Goal: Task Accomplishment & Management: Manage account settings

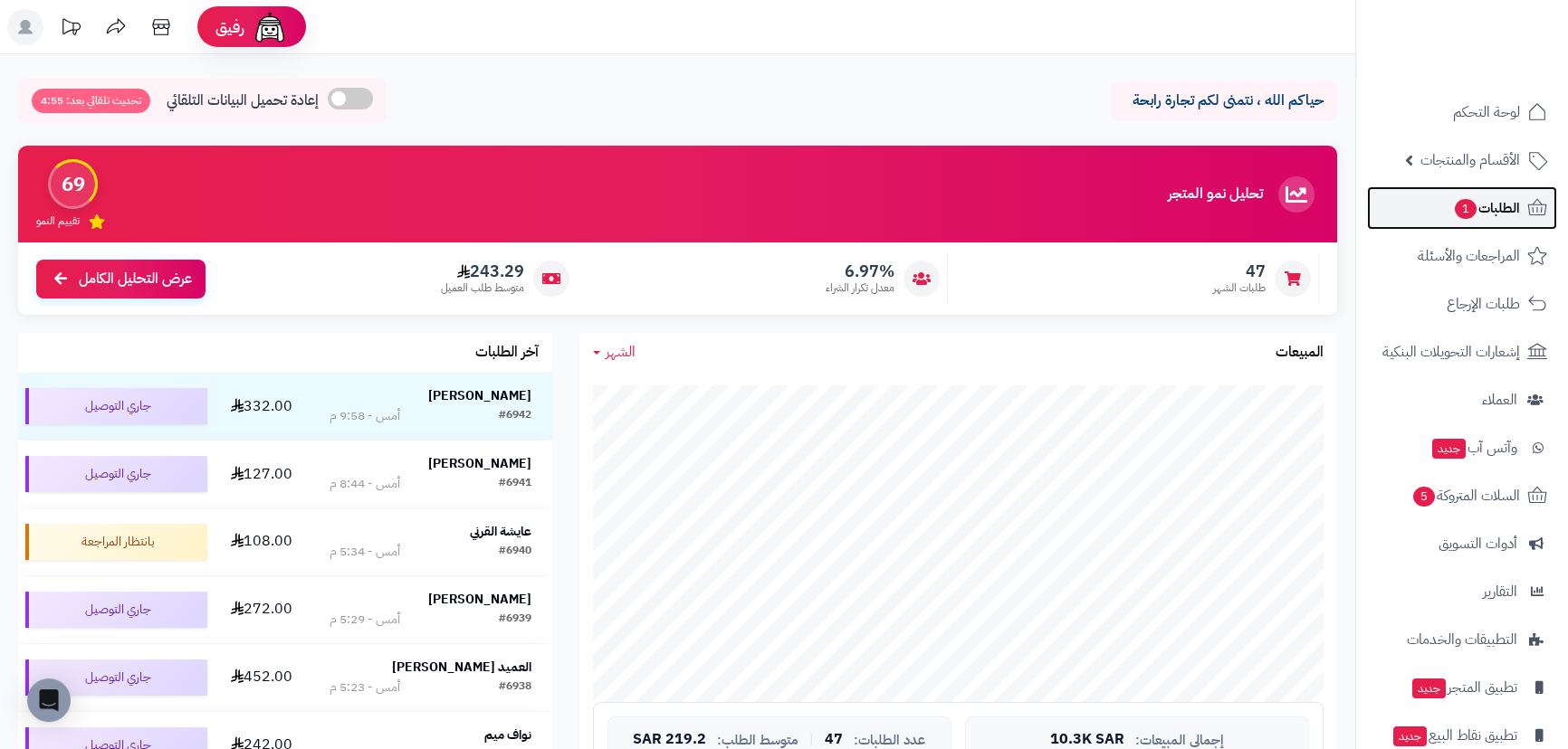
click at [1512, 198] on span "الطلبات 1" at bounding box center [1486, 208] width 67 height 26
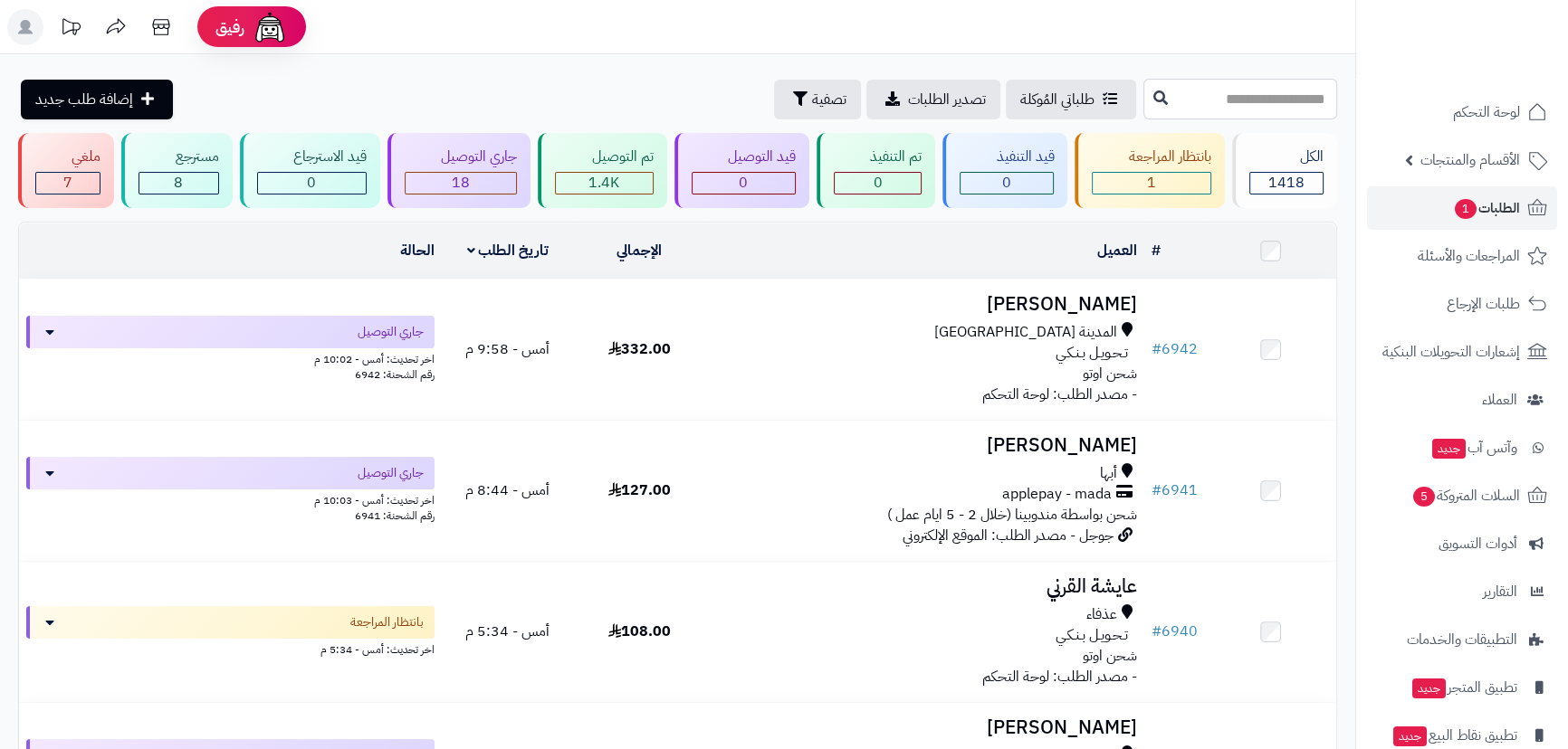
click at [1220, 102] on input "text" at bounding box center [1240, 99] width 194 height 41
type input "****"
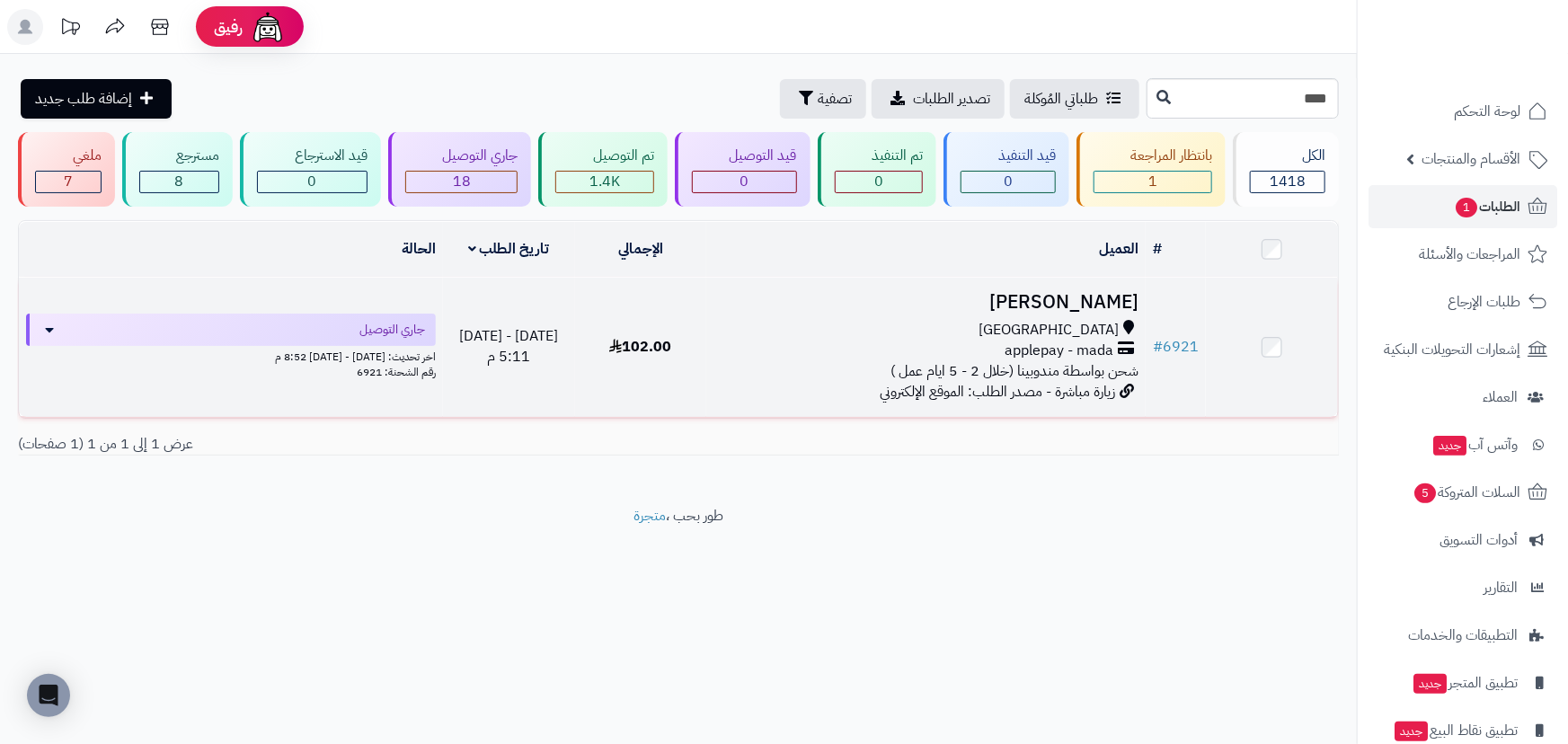
click at [1092, 306] on h3 "[PERSON_NAME]" at bounding box center [926, 302] width 425 height 21
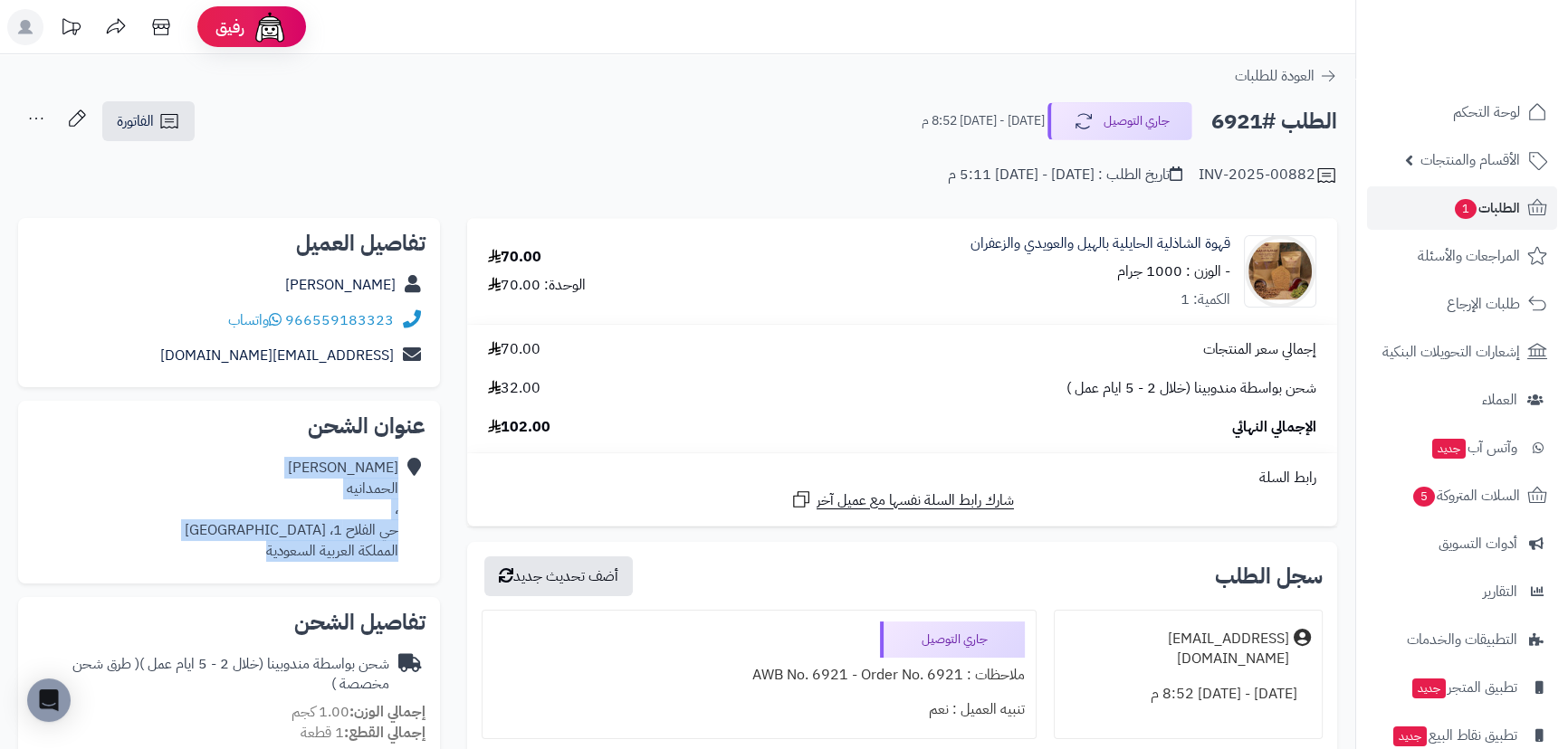
drag, startPoint x: 399, startPoint y: 489, endPoint x: 271, endPoint y: 551, distance: 142.2
click at [262, 548] on div "عثمان الشمري الحمدانيه ، حي الفلاح 1، جدة المملكة العربية السعودية" at bounding box center [229, 509] width 393 height 118
copy div "عثمان الشمري الحمدانيه ، حي الفلاح 1، جدة المملكة العربية السعودية"
